Goal: Information Seeking & Learning: Learn about a topic

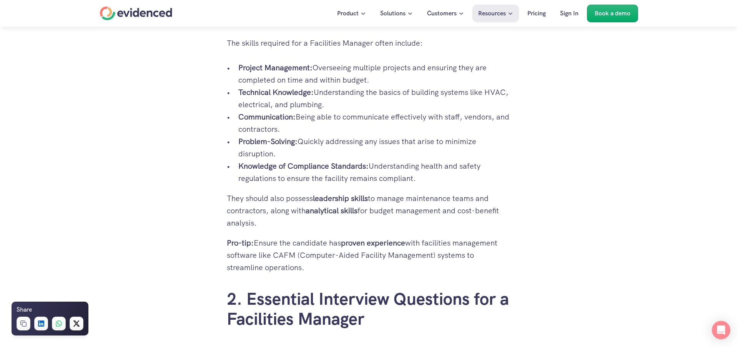
scroll to position [977, 0]
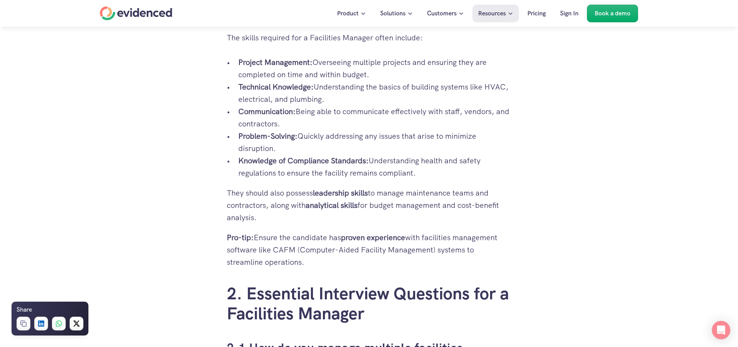
click at [299, 87] on strong "Technical Knowledge:" at bounding box center [275, 87] width 75 height 10
click at [315, 87] on p "Technical Knowledge: Understanding the basics of building systems like HVAC, el…" at bounding box center [374, 93] width 273 height 25
drag, startPoint x: 315, startPoint y: 87, endPoint x: 362, endPoint y: 100, distance: 48.6
click at [362, 100] on p "Technical Knowledge: Understanding the basics of building systems like HVAC, el…" at bounding box center [374, 93] width 273 height 25
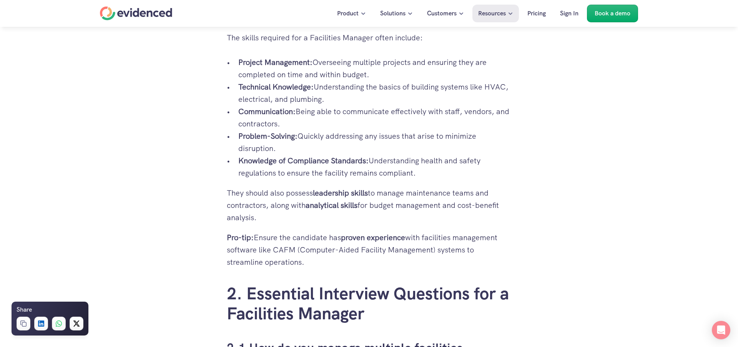
click at [362, 100] on p "Technical Knowledge: Understanding the basics of building systems like HVAC, el…" at bounding box center [374, 93] width 273 height 25
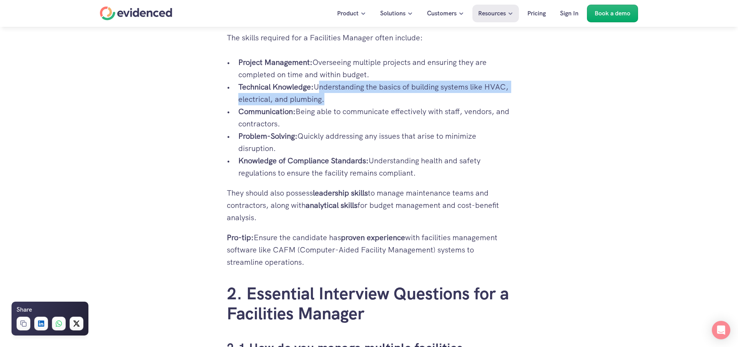
drag, startPoint x: 362, startPoint y: 100, endPoint x: 325, endPoint y: 85, distance: 40.4
click at [325, 85] on p "Technical Knowledge: Understanding the basics of building systems like HVAC, el…" at bounding box center [374, 93] width 273 height 25
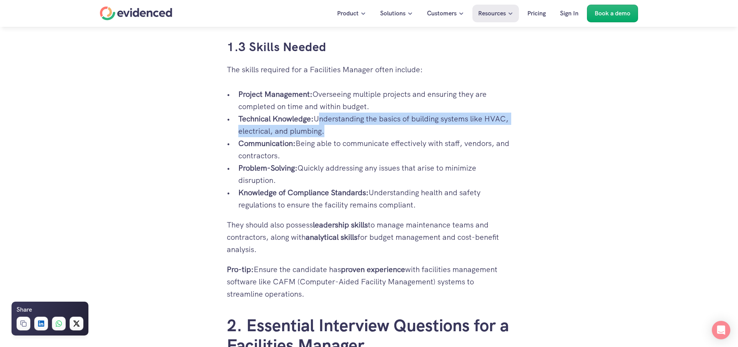
scroll to position [945, 0]
drag, startPoint x: 316, startPoint y: 92, endPoint x: 398, endPoint y: 105, distance: 82.9
click at [398, 105] on p "Project Management: Overseeing multiple projects and ensuring they are complete…" at bounding box center [374, 100] width 273 height 25
click at [374, 108] on p "Project Management: Overseeing multiple projects and ensuring they are complete…" at bounding box center [374, 100] width 273 height 25
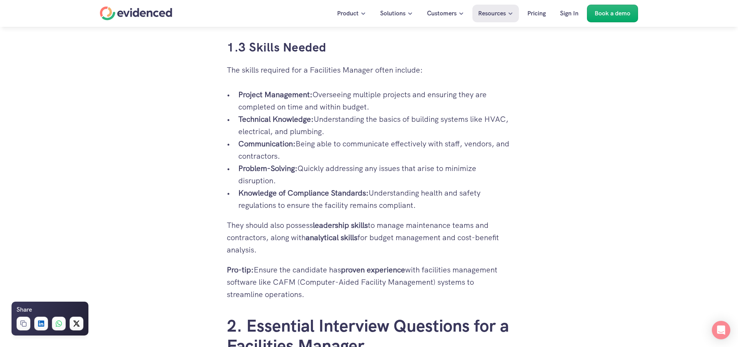
click at [374, 108] on p "Project Management: Overseeing multiple projects and ensuring they are complete…" at bounding box center [374, 100] width 273 height 25
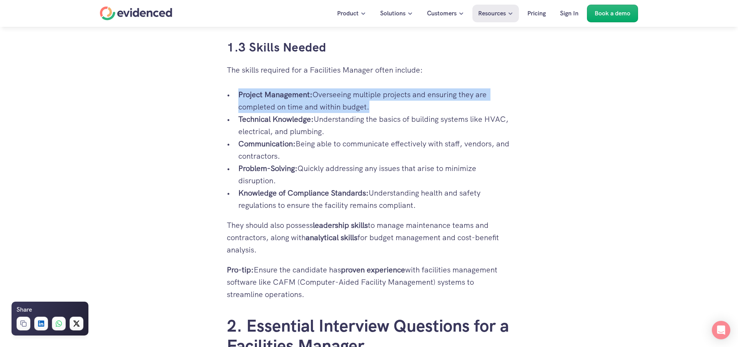
click at [374, 108] on p "Project Management: Overseeing multiple projects and ensuring they are complete…" at bounding box center [374, 100] width 273 height 25
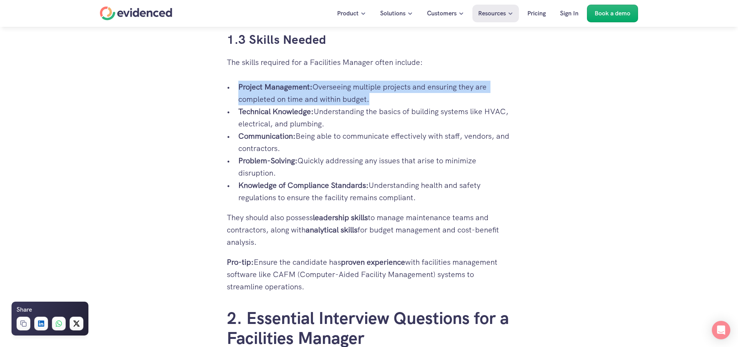
scroll to position [956, 0]
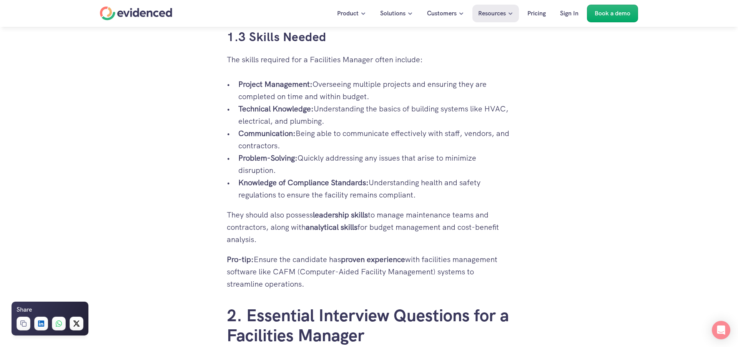
click at [365, 131] on p "Communication: Being able to communicate effectively with staff, vendors, and c…" at bounding box center [374, 139] width 273 height 25
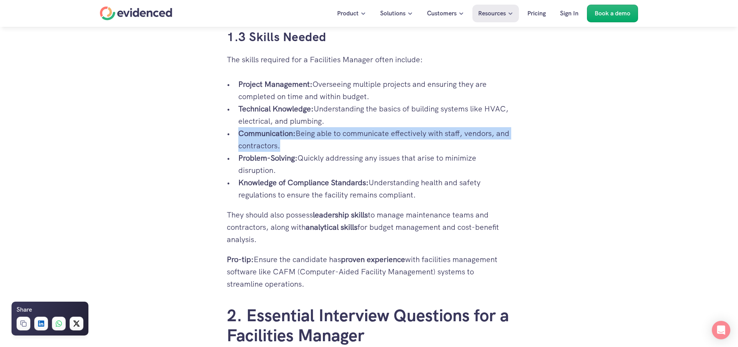
click at [365, 131] on p "Communication: Being able to communicate effectively with staff, vendors, and c…" at bounding box center [374, 139] width 273 height 25
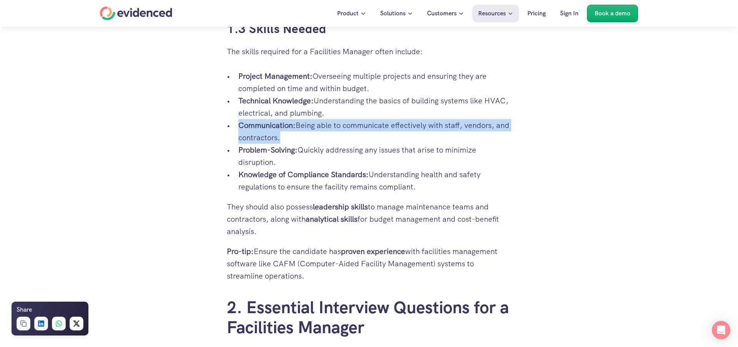
scroll to position [966, 0]
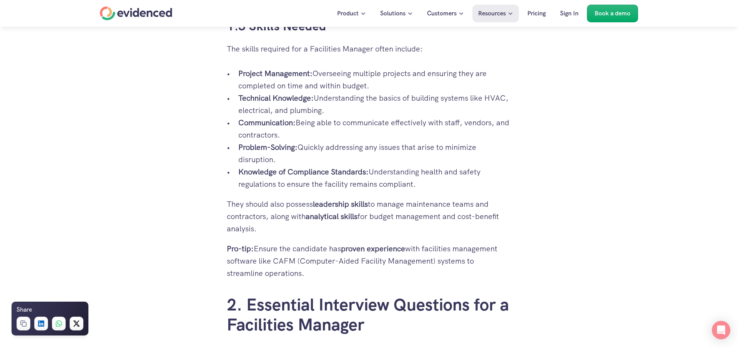
click at [363, 183] on p "Knowledge of Compliance Standards: Understanding health and safety regulations …" at bounding box center [374, 178] width 273 height 25
